Goal: Task Accomplishment & Management: Use online tool/utility

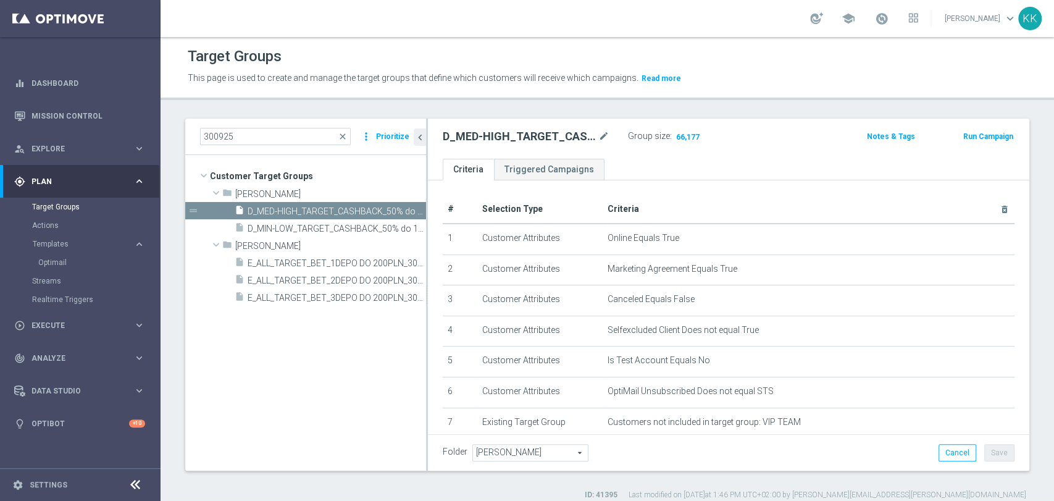
scroll to position [569, 0]
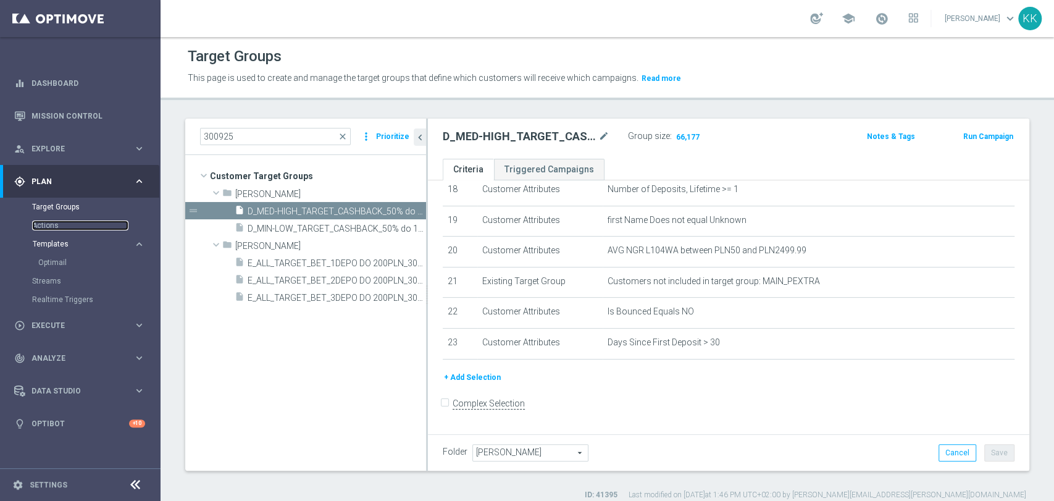
drag, startPoint x: 57, startPoint y: 230, endPoint x: 60, endPoint y: 241, distance: 11.5
click at [57, 230] on link "Actions" at bounding box center [80, 225] width 96 height 10
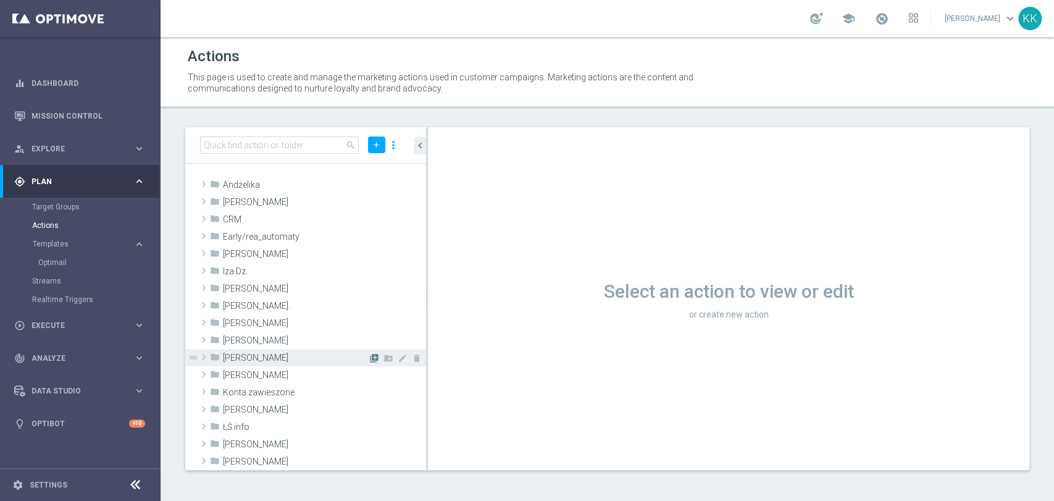
click at [369, 355] on icon "library_add" at bounding box center [374, 358] width 10 height 10
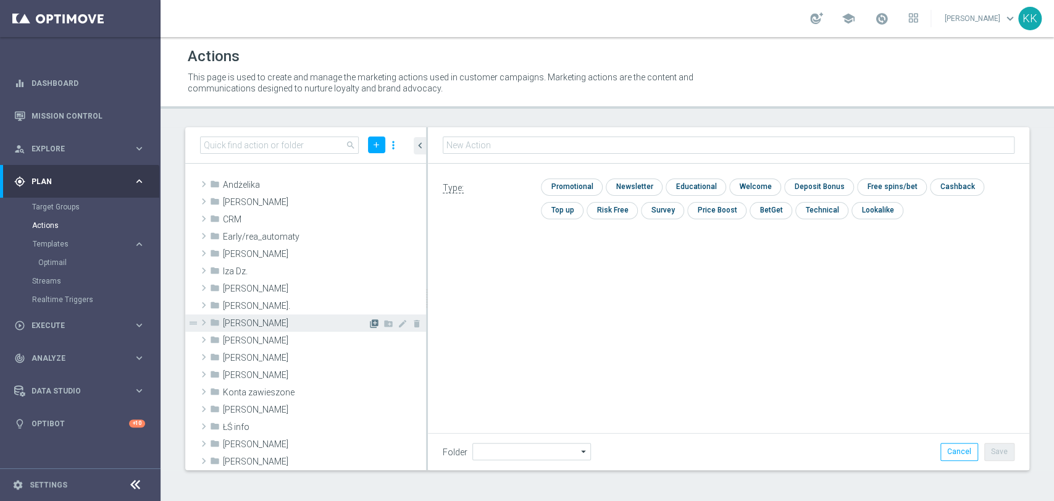
type input "[PERSON_NAME]"
type input "D_MIN-LOW_TARGET_CASHBACK_50% do 100 PLN_EPLW_300925"
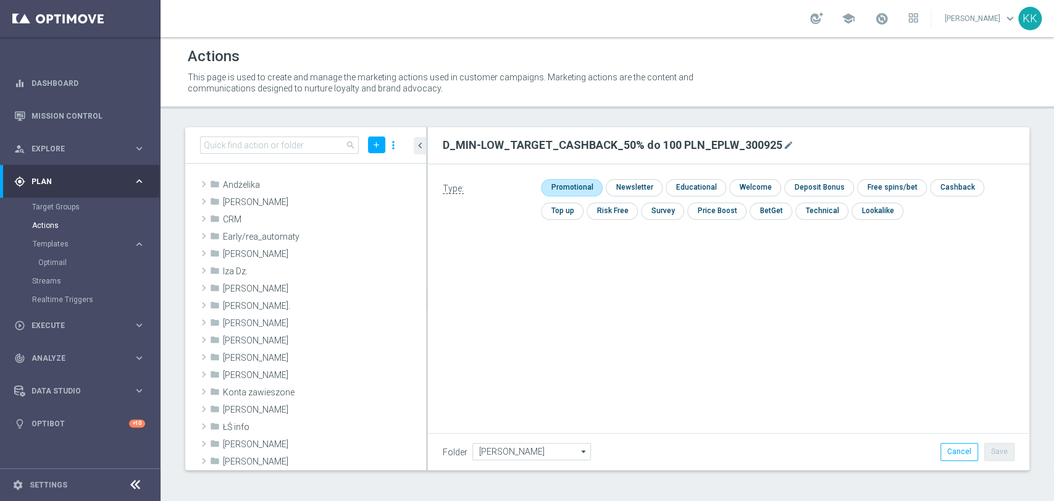
click at [578, 181] on input "checkbox" at bounding box center [570, 187] width 59 height 17
checkbox input "true"
click at [993, 447] on button "Save" at bounding box center [999, 451] width 30 height 17
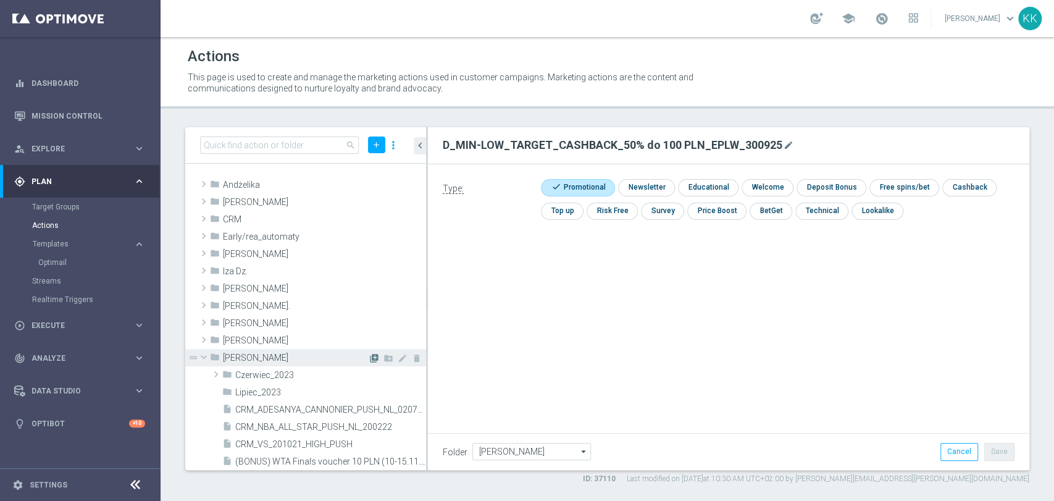
click at [369, 360] on icon "library_add" at bounding box center [374, 358] width 10 height 10
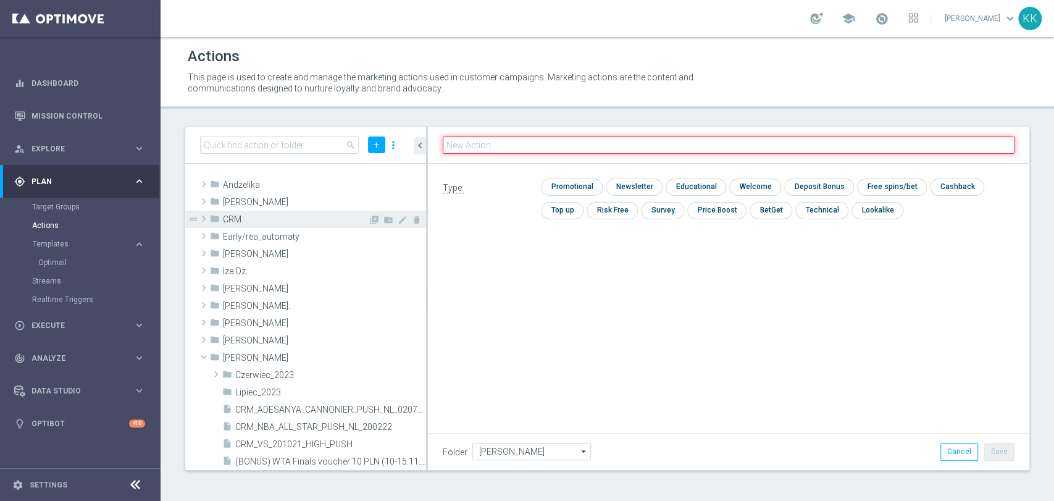
paste input "D_MED-HIGH_TARGET_CASHBACK_50% do 300 PLN_EPLW_300925"
type input "D_MED-HIGH_TARGET_CASHBACK_50% do 300 PLN_EPLW_300925"
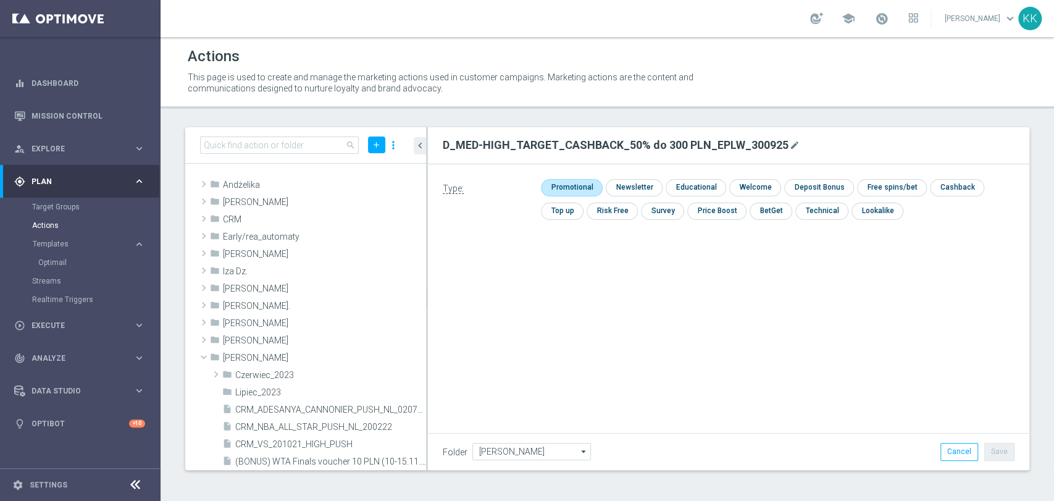
click at [561, 192] on input "checkbox" at bounding box center [570, 187] width 59 height 17
checkbox input "true"
click at [993, 450] on button "Save" at bounding box center [999, 451] width 30 height 17
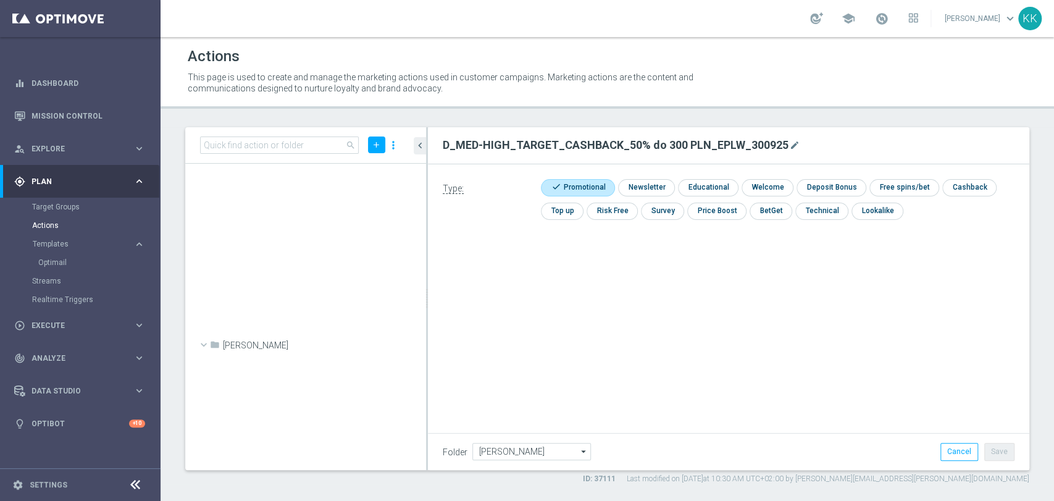
scroll to position [39286, 0]
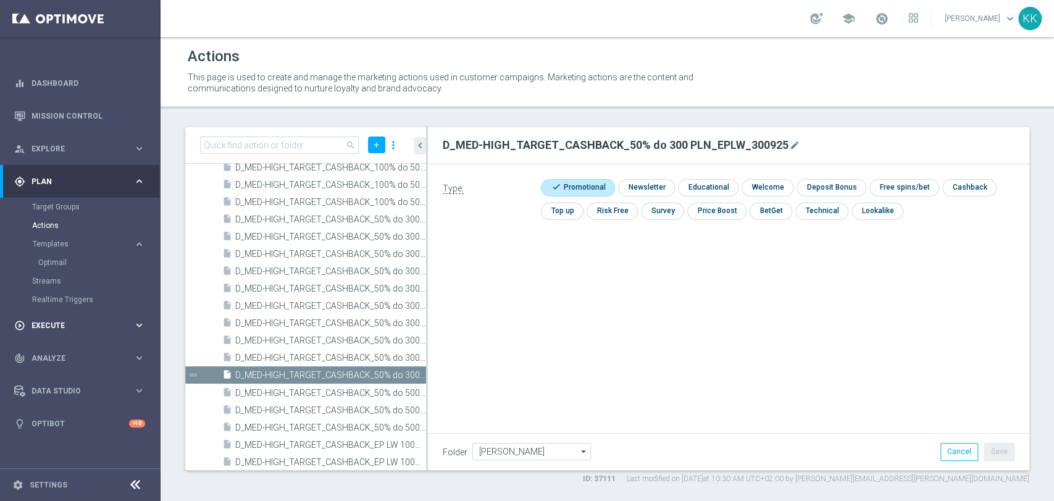
click at [84, 327] on span "Execute" at bounding box center [82, 325] width 102 height 7
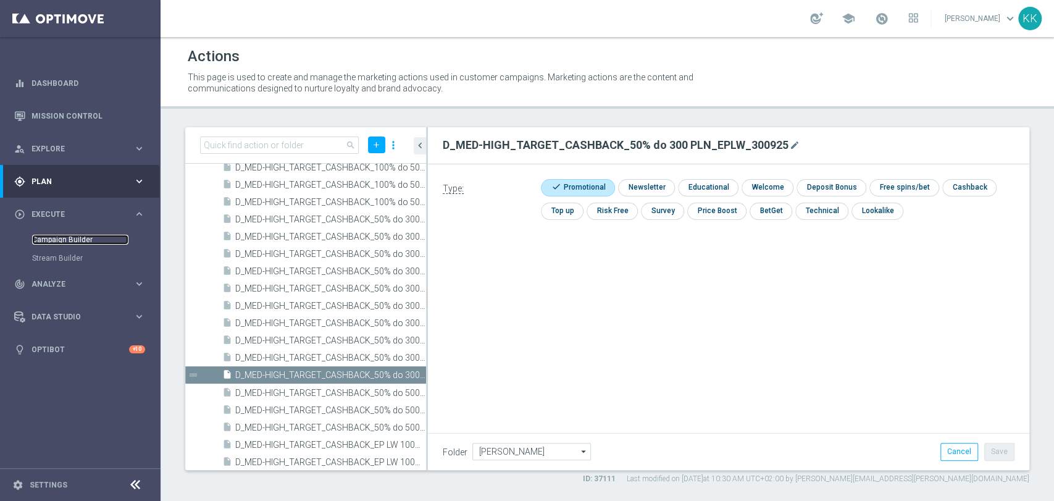
click at [46, 243] on link "Campaign Builder" at bounding box center [80, 240] width 96 height 10
